Goal: Information Seeking & Learning: Learn about a topic

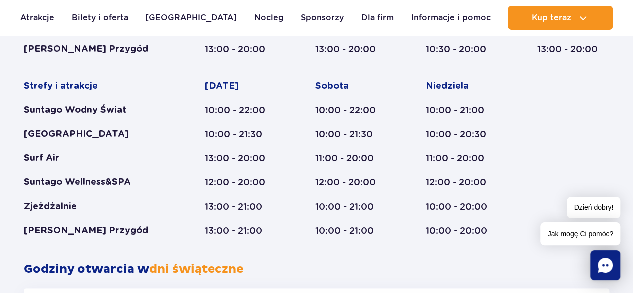
scroll to position [764, 0]
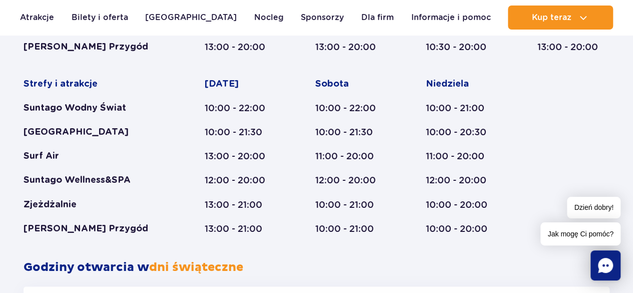
click at [177, 157] on div "Strefy i atrakcje Suntago Wodny Świat Crocodile Island Surf Air Suntago Wellnes…" at bounding box center [317, 65] width 586 height 337
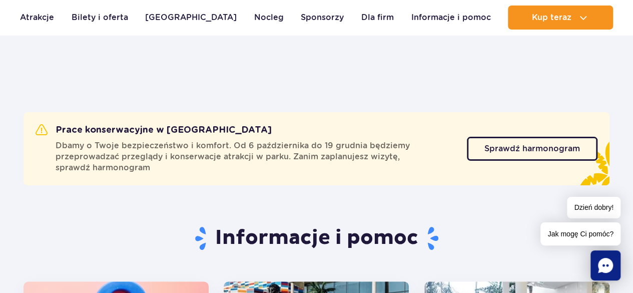
scroll to position [0, 0]
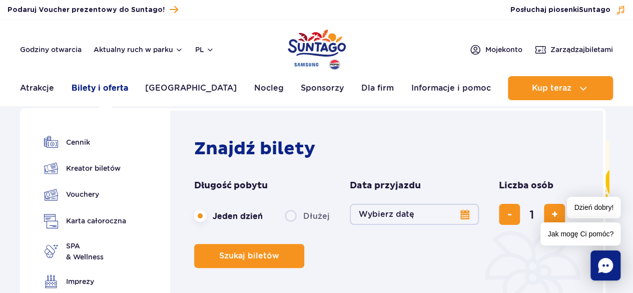
click at [104, 83] on link "Bilety i oferta" at bounding box center [100, 88] width 57 height 24
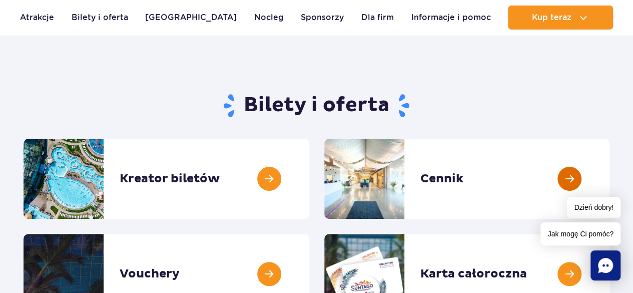
click at [609, 182] on link at bounding box center [609, 179] width 0 height 80
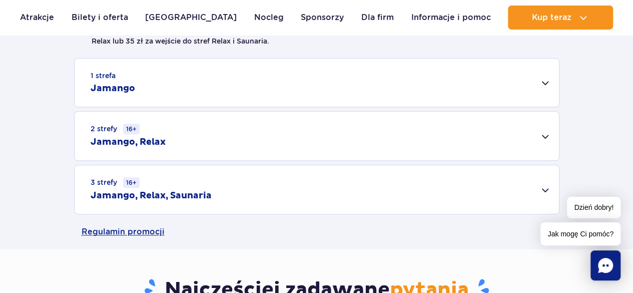
scroll to position [312, 0]
click at [425, 82] on div "1 strefa Jamango" at bounding box center [317, 83] width 484 height 48
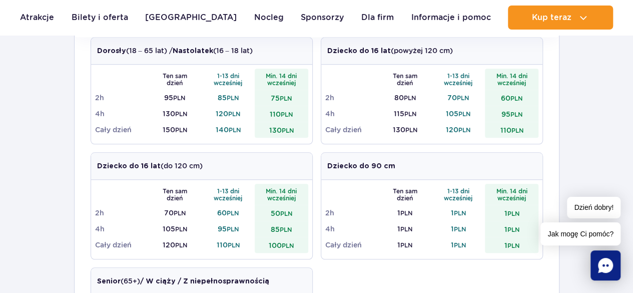
scroll to position [405, 0]
